Goal: Obtain resource: Download file/media

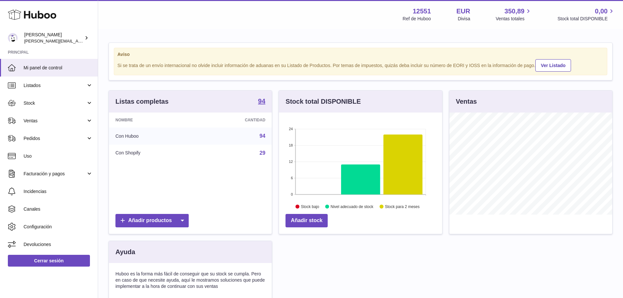
scroll to position [102, 163]
click at [48, 101] on span "Stock" at bounding box center [55, 103] width 62 height 6
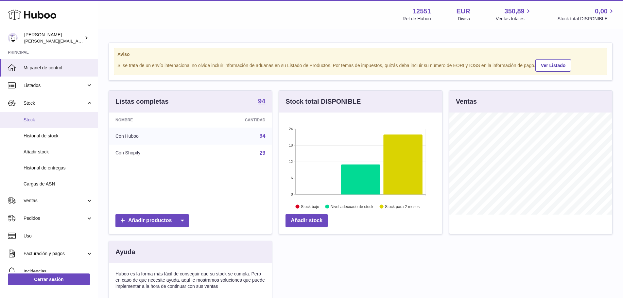
click at [42, 121] on span "Stock" at bounding box center [58, 120] width 69 height 6
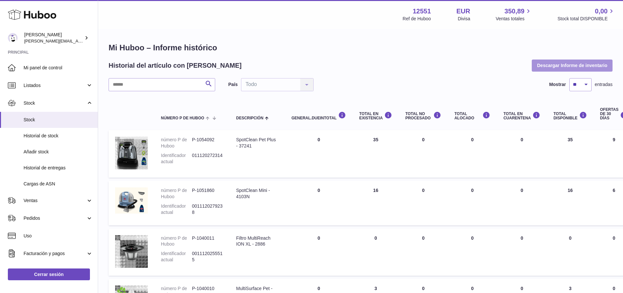
click at [578, 62] on button "Descargar Informe de inventario" at bounding box center [571, 65] width 81 height 12
click at [373, 167] on td "Total en EXISTENCIA 35" at bounding box center [375, 153] width 46 height 47
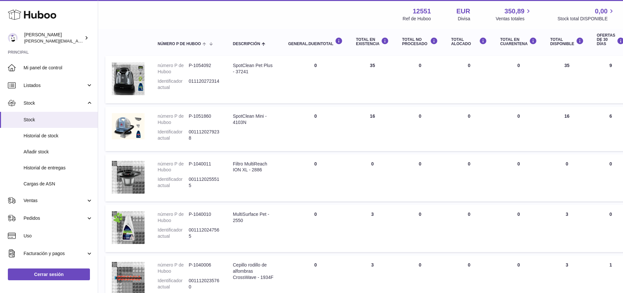
drag, startPoint x: 381, startPoint y: 153, endPoint x: 392, endPoint y: 195, distance: 44.2
